Goal: Check status: Check status

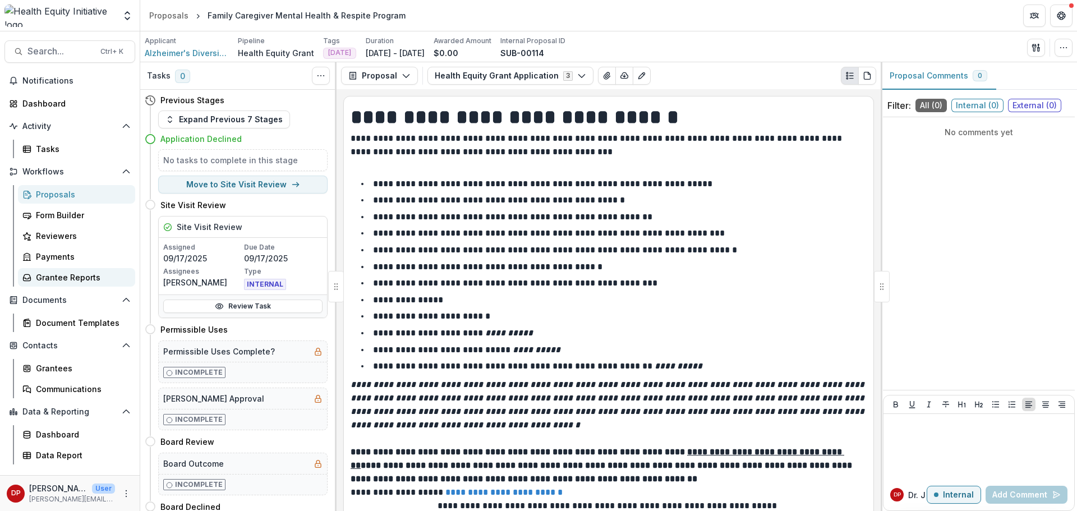
scroll to position [1230, 0]
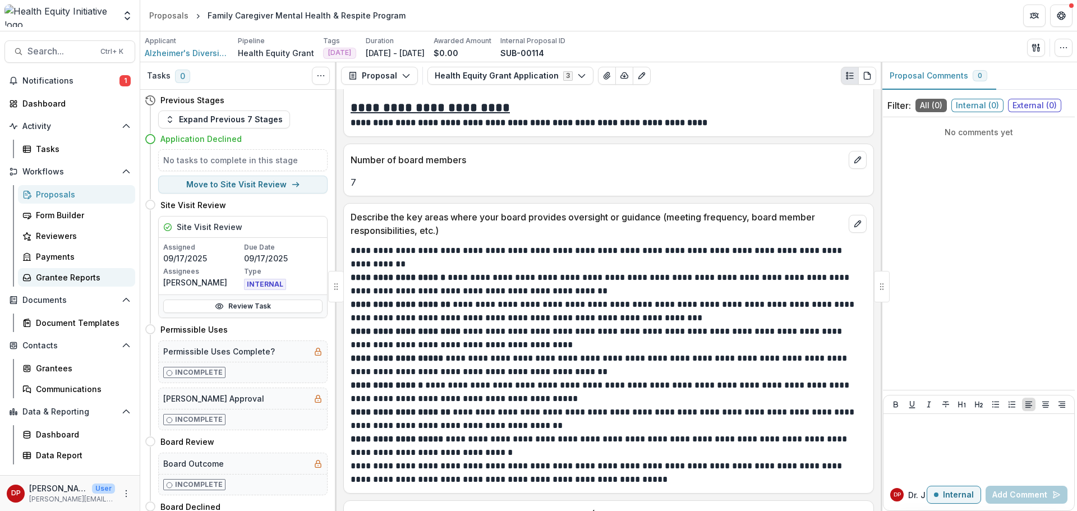
click at [59, 275] on div "Grantee Reports" at bounding box center [81, 278] width 90 height 12
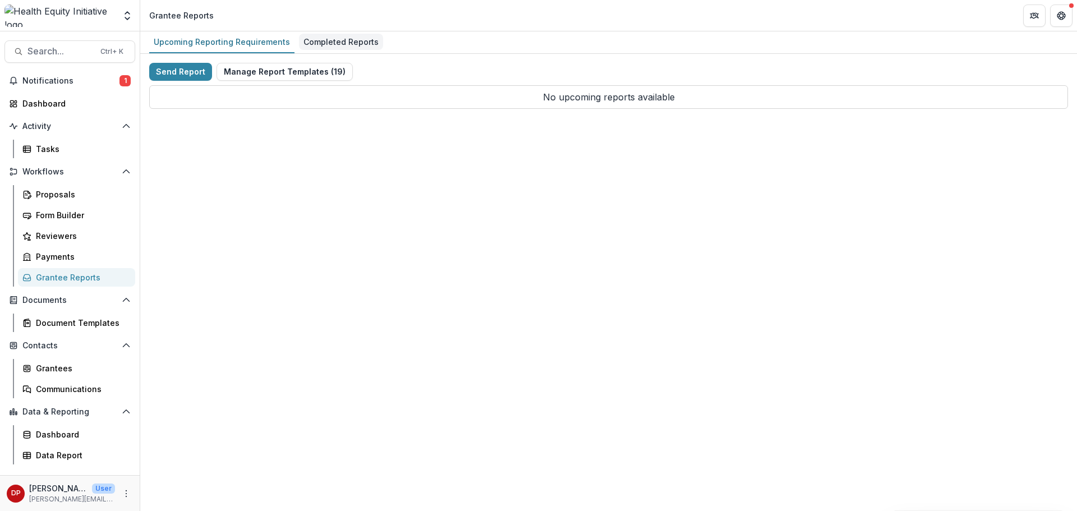
click at [318, 41] on div "Completed Reports" at bounding box center [341, 42] width 84 height 16
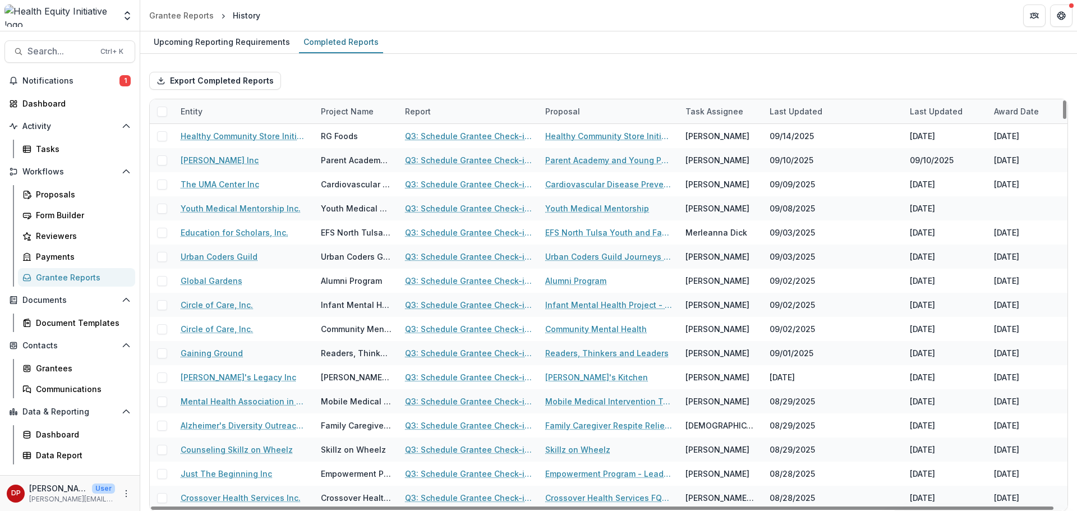
click at [246, 108] on div "Entity" at bounding box center [244, 111] width 140 height 24
click at [224, 136] on input at bounding box center [243, 137] width 135 height 18
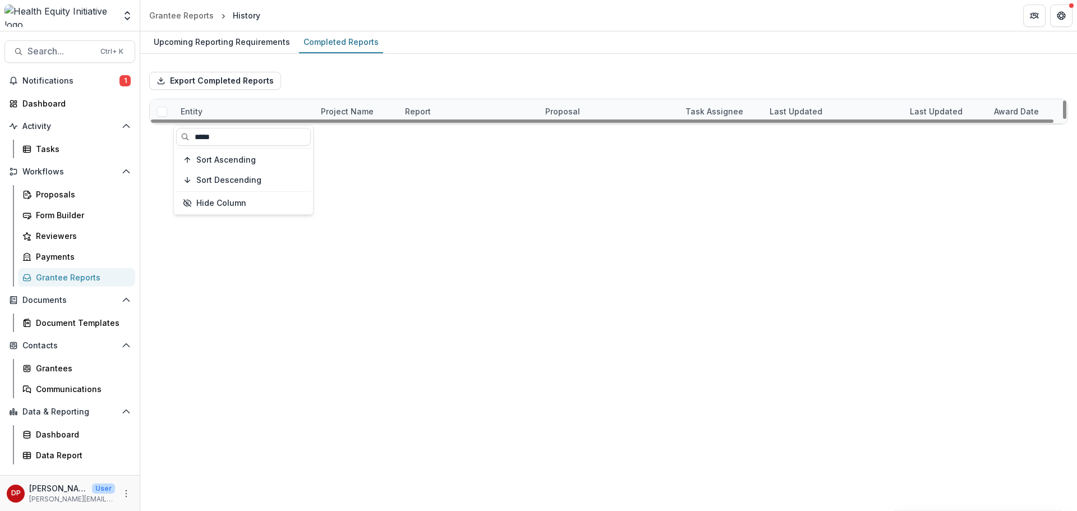
type input "*****"
click at [467, 131] on link "Q3: Schedule Grantee Check-in with [PERSON_NAME]" at bounding box center [468, 136] width 127 height 12
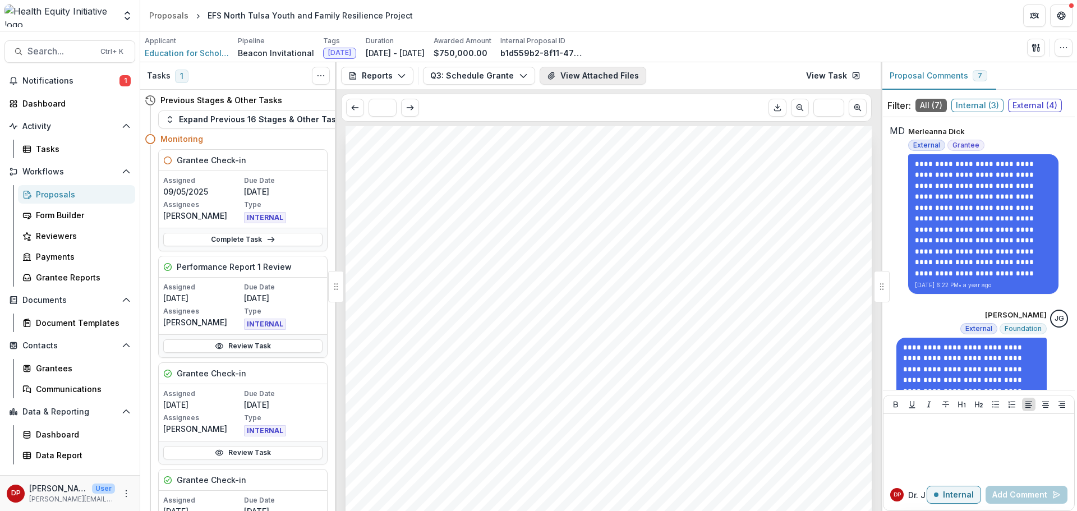
click at [572, 79] on button "View Attached Files" at bounding box center [593, 76] width 107 height 18
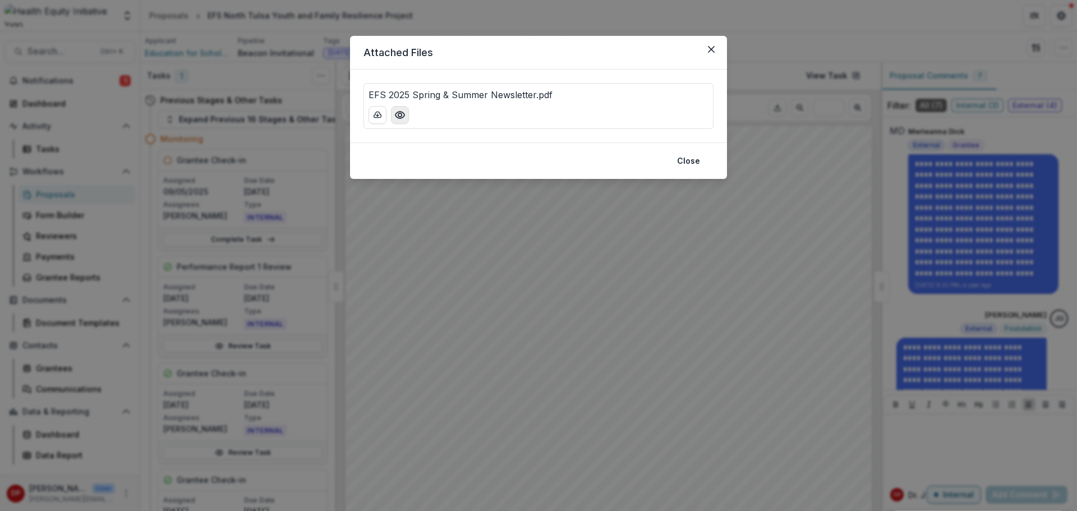
click at [400, 116] on icon "Preview EFS 2025 Spring & Summer Newsletter.pdf" at bounding box center [399, 114] width 11 height 11
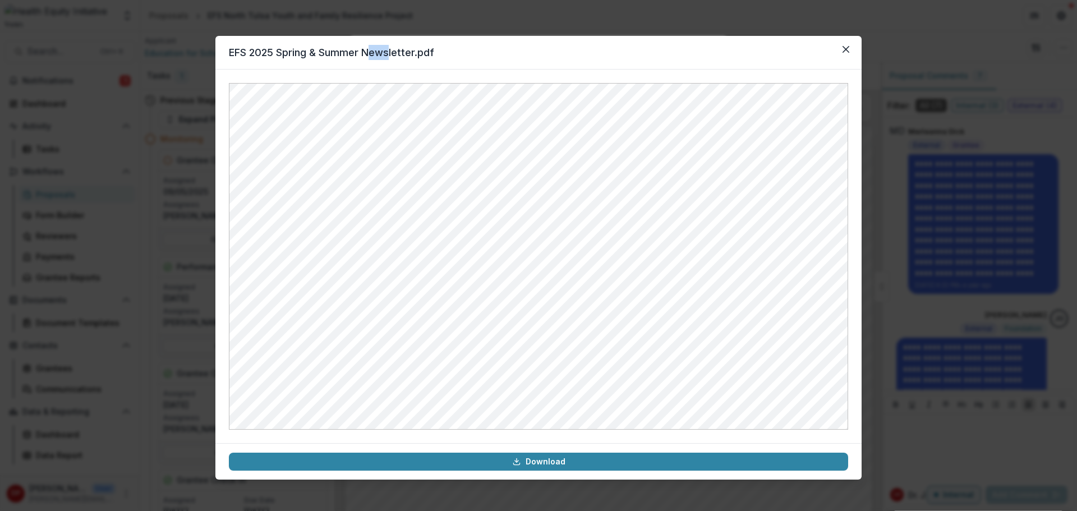
drag, startPoint x: 372, startPoint y: 42, endPoint x: 392, endPoint y: 42, distance: 19.6
click at [392, 42] on header "EFS 2025 Spring & Summer Newsletter.pdf" at bounding box center [538, 53] width 646 height 34
click at [849, 43] on button "Close" at bounding box center [846, 49] width 18 height 18
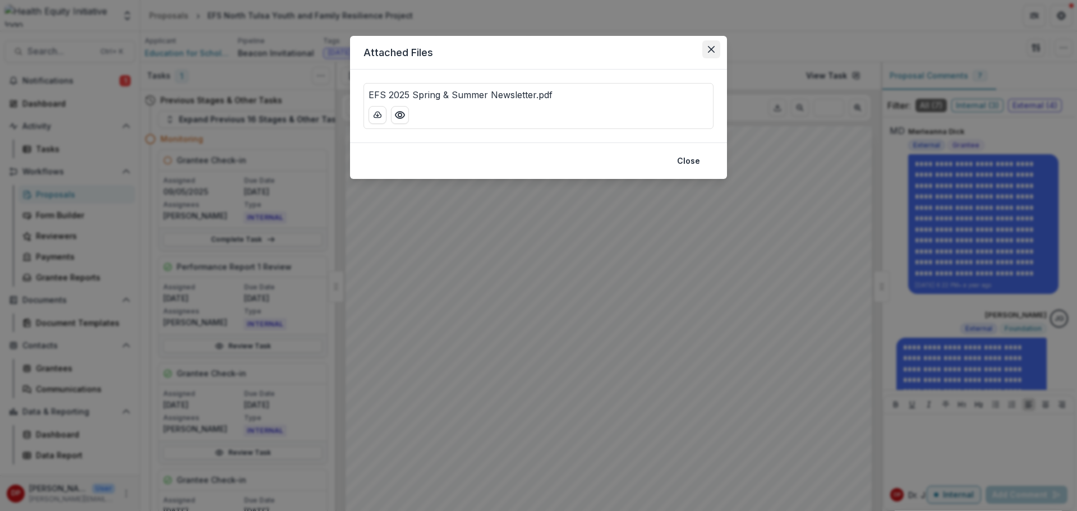
click at [712, 45] on button "Close" at bounding box center [711, 49] width 18 height 18
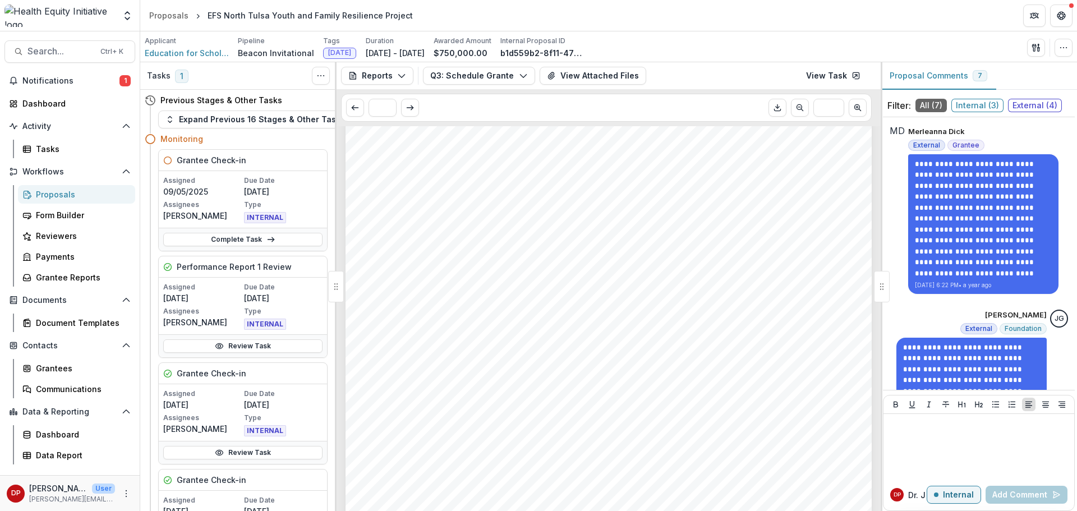
scroll to position [337, 0]
click at [405, 343] on span "$46,011.00" at bounding box center [405, 342] width 54 height 11
copy span "46,011.00"
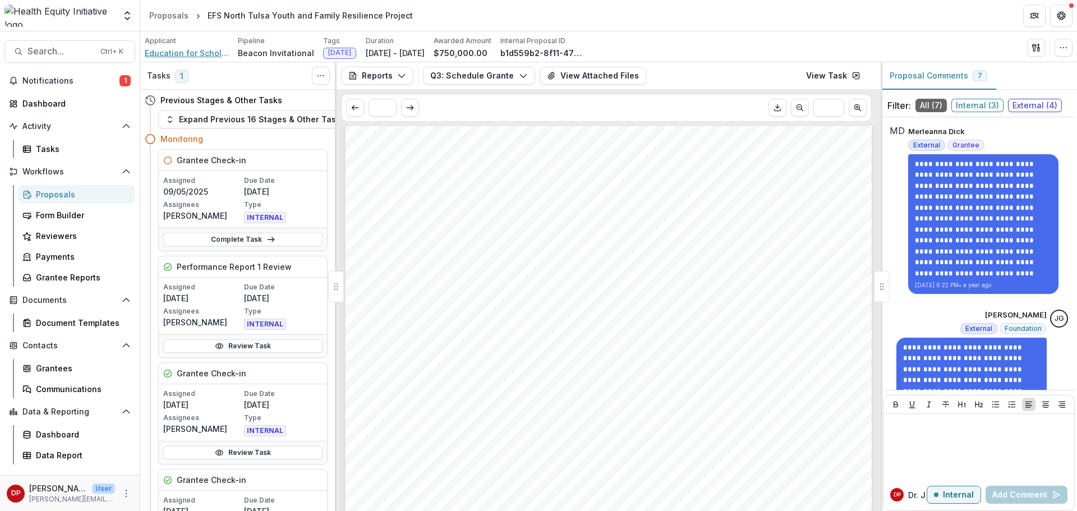
click at [206, 54] on span "Education for Scholars, Inc." at bounding box center [187, 53] width 84 height 12
